Goal: Transaction & Acquisition: Purchase product/service

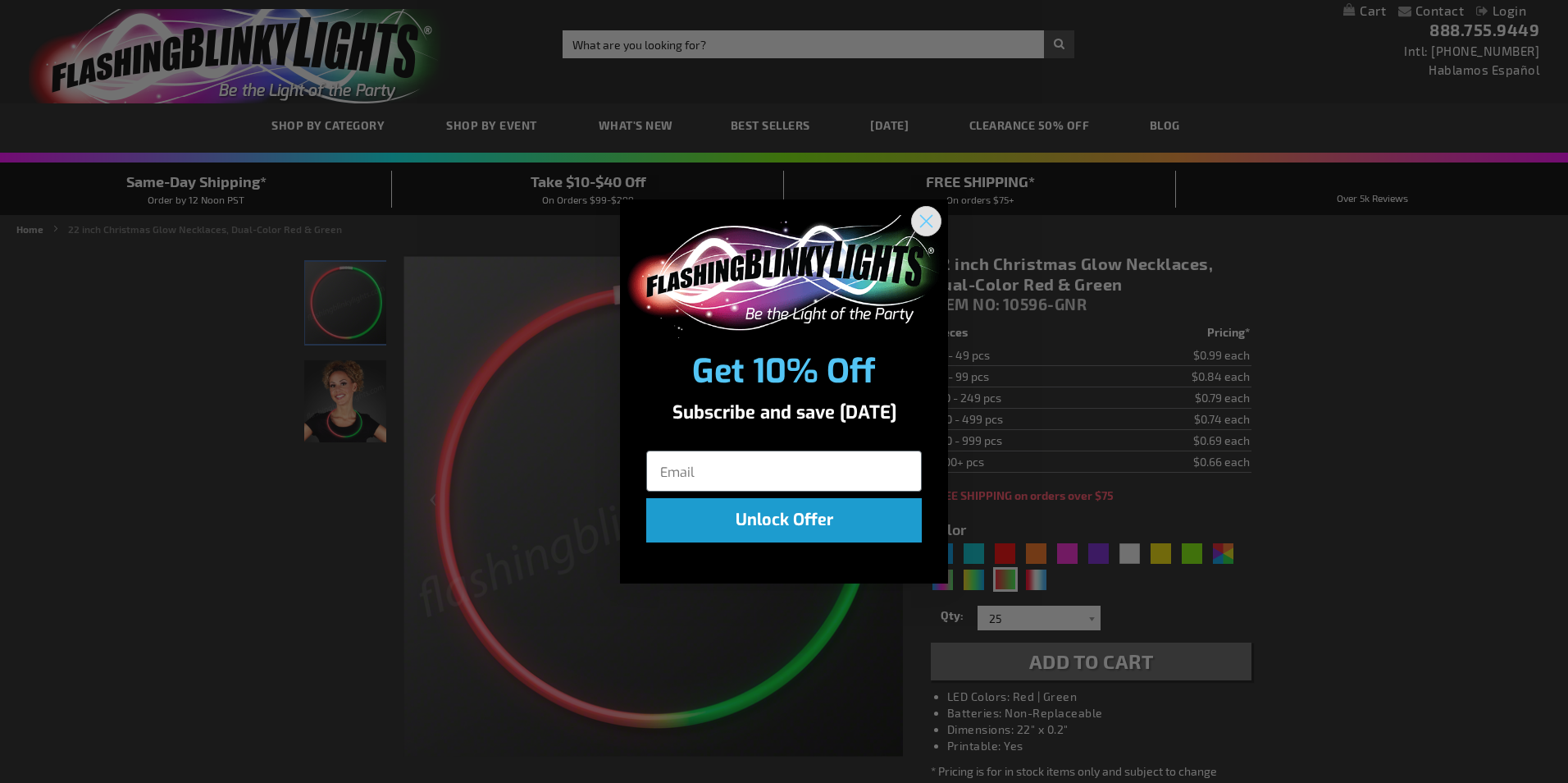
click at [935, 222] on circle "Close dialog" at bounding box center [926, 220] width 27 height 27
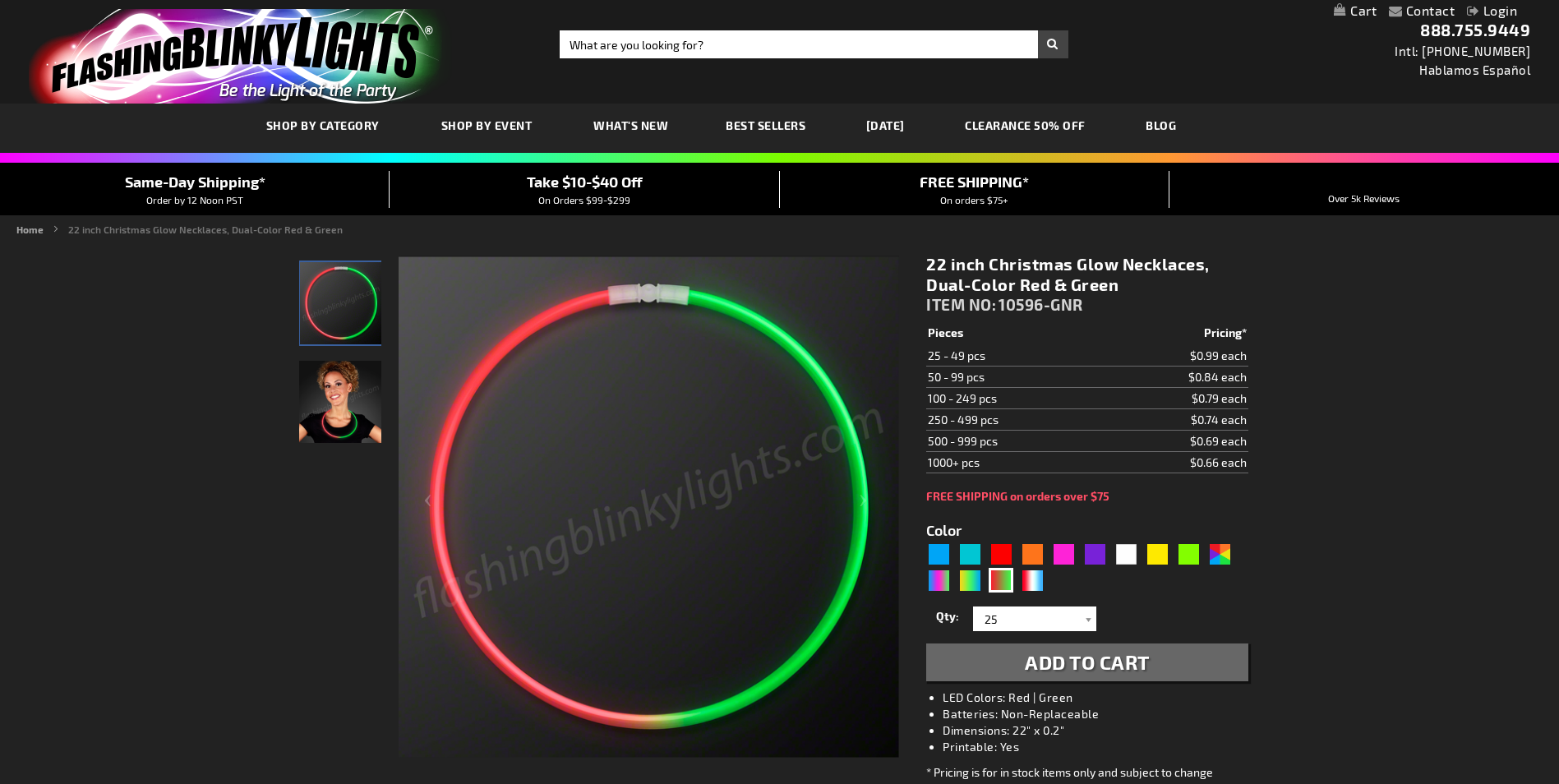
click at [343, 416] on img "Female model displaying Dual-Color Red Green Glow Necklace" at bounding box center [340, 402] width 82 height 82
